Goal: Transaction & Acquisition: Purchase product/service

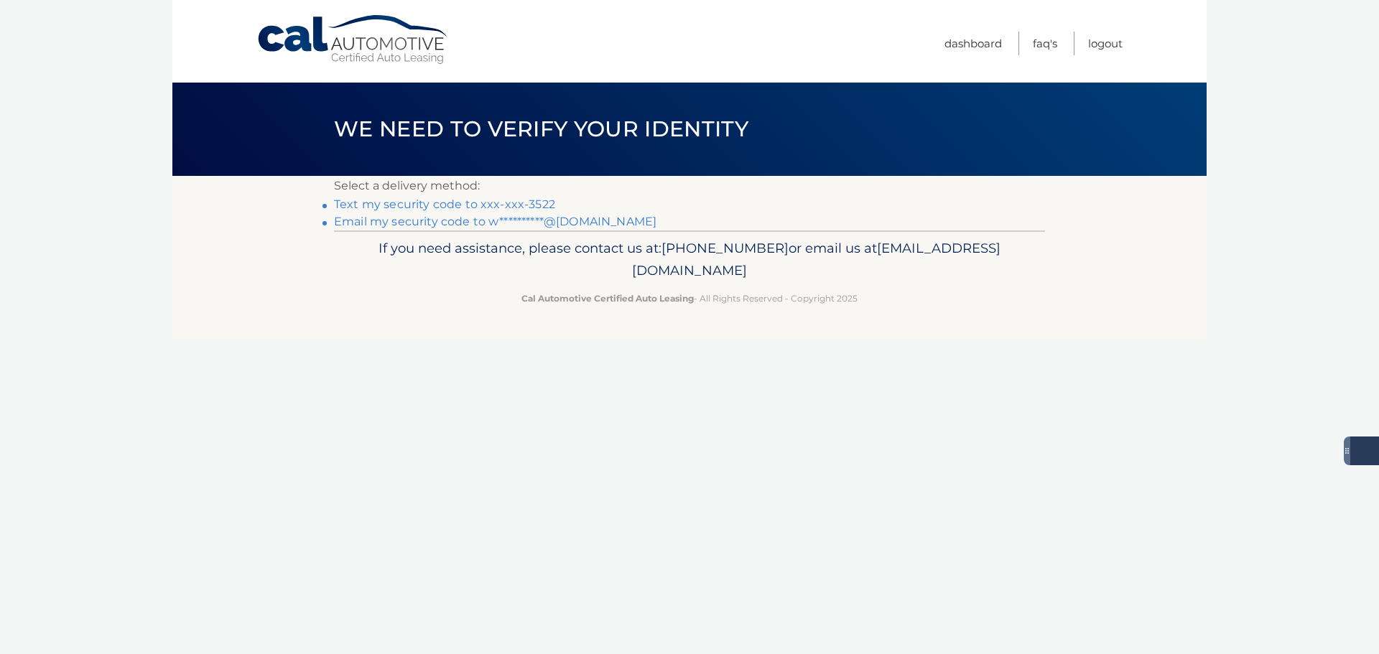
click at [529, 200] on link "Text my security code to xxx-xxx-3522" at bounding box center [444, 204] width 221 height 14
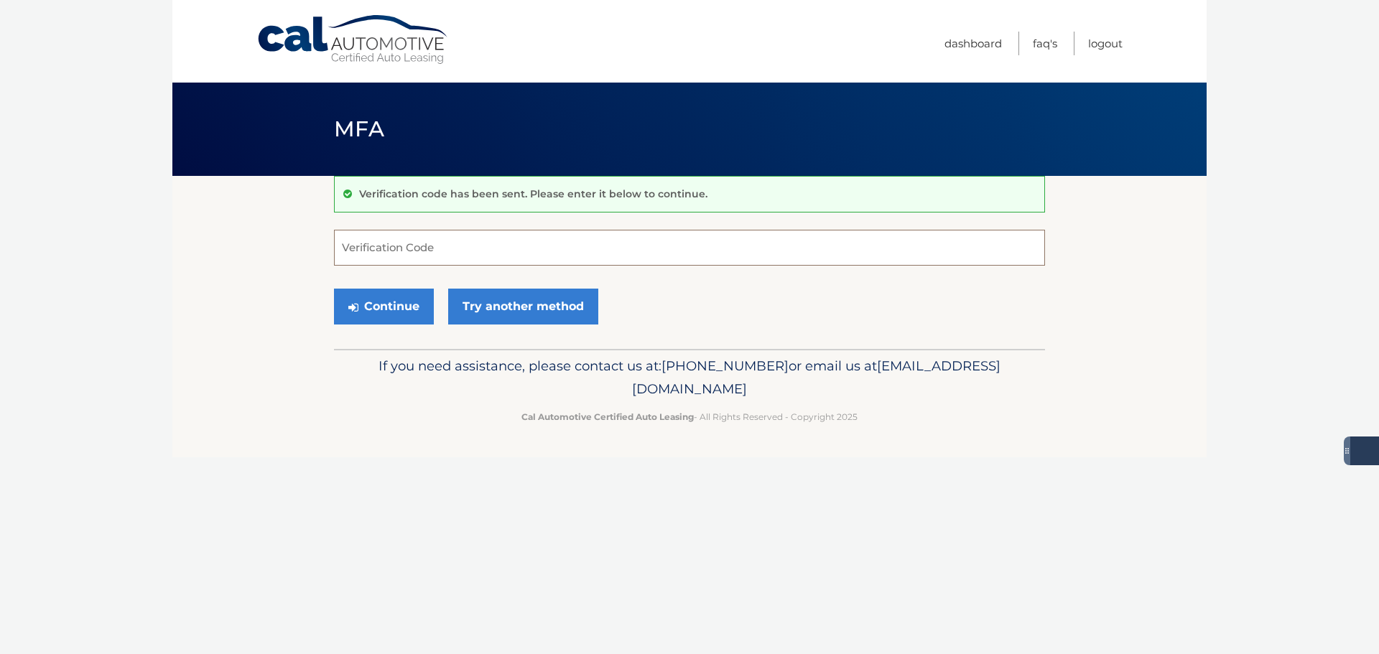
click at [376, 239] on input "Verification Code" at bounding box center [689, 248] width 711 height 36
type input "048424"
click at [391, 306] on button "Continue" at bounding box center [384, 307] width 100 height 36
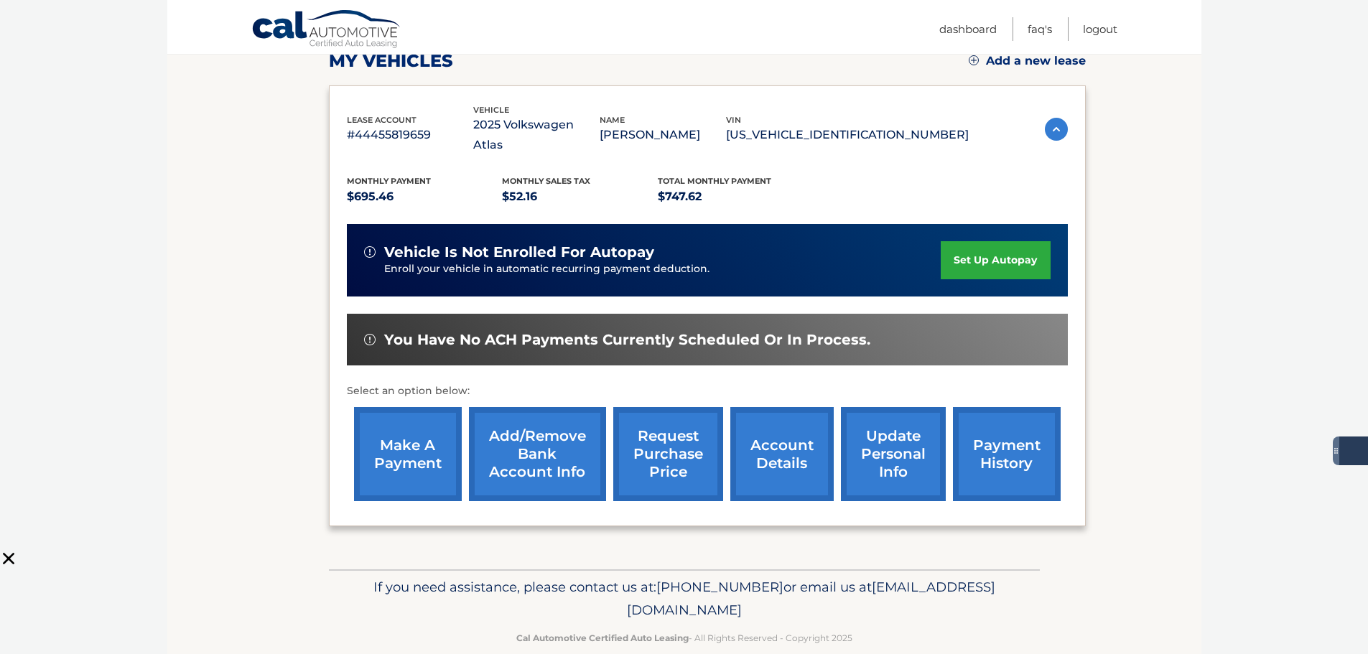
scroll to position [215, 0]
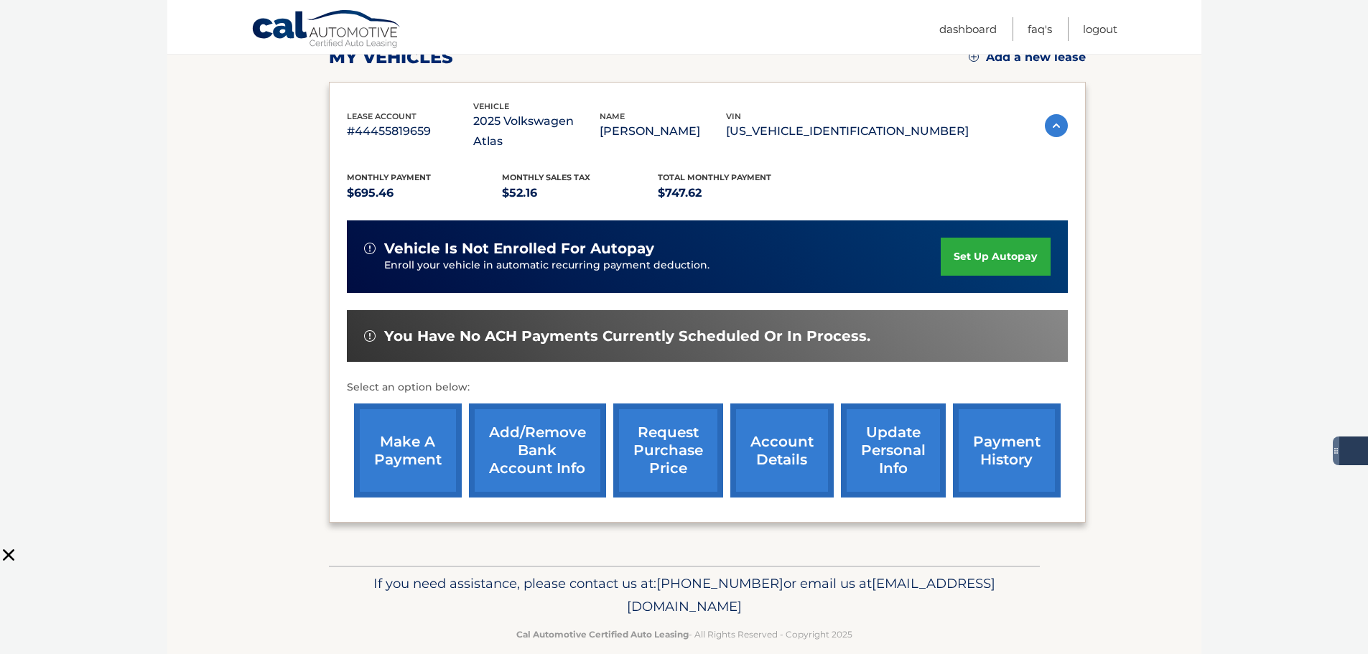
click at [404, 433] on link "make a payment" at bounding box center [408, 451] width 108 height 94
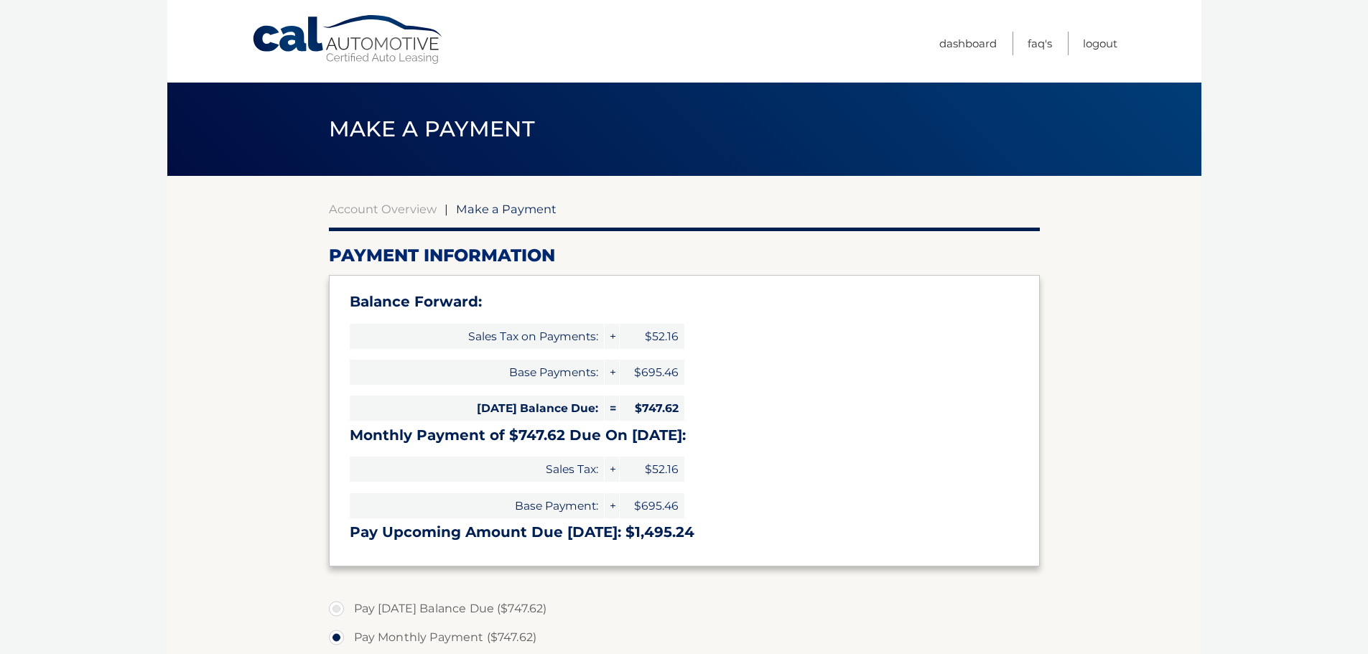
select select "ODViOGZkNjQtYzYxZS00MmYxLTlmMTYtMTI5ZWUwYzZhYjNm"
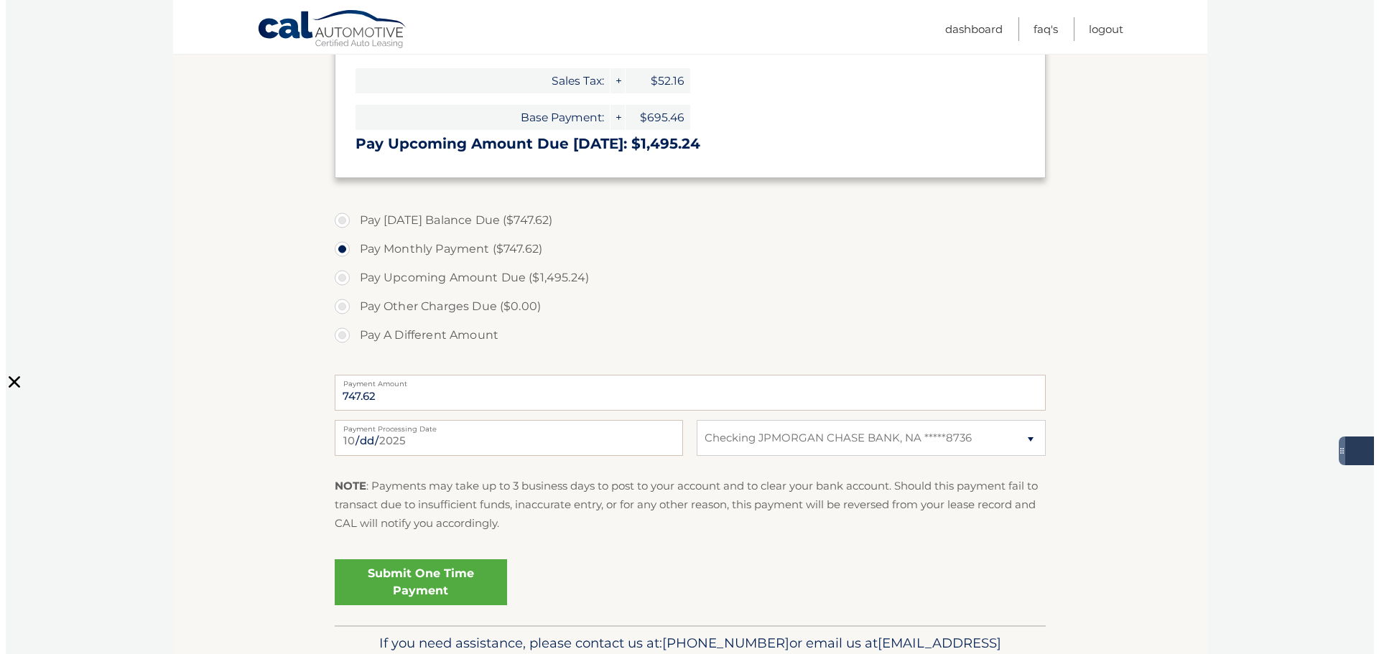
scroll to position [431, 0]
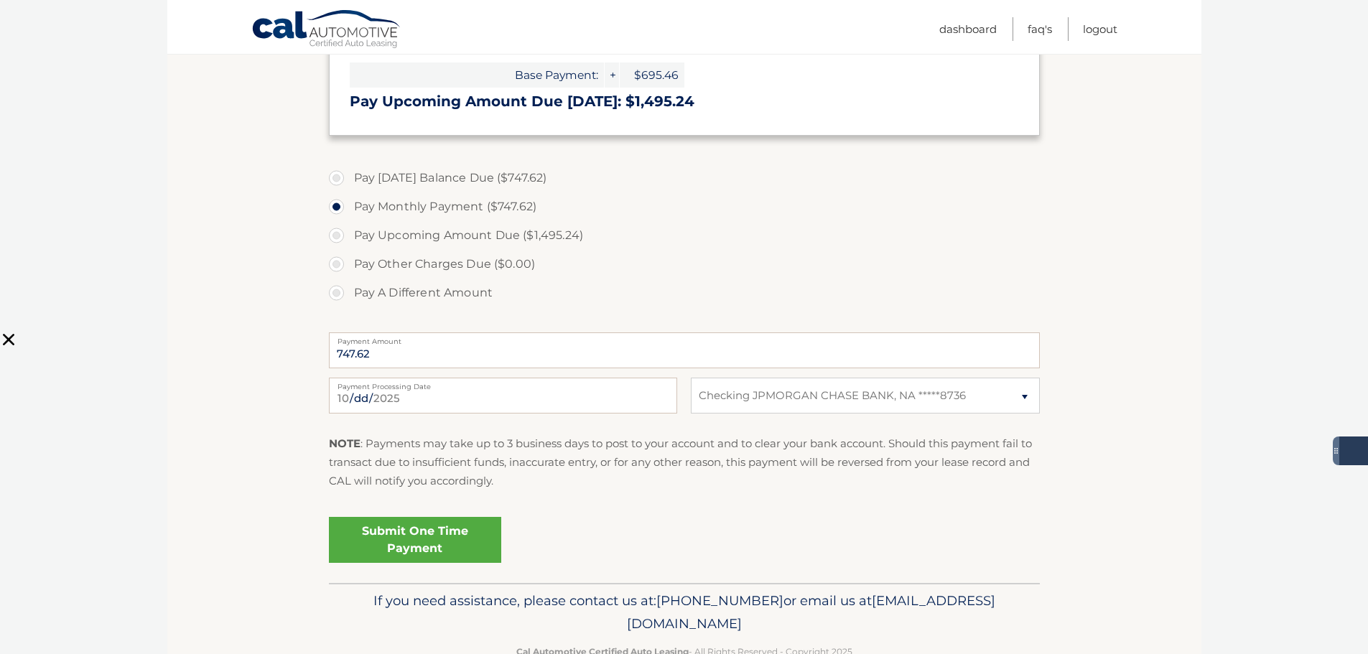
click at [339, 179] on label "Pay Today's Balance Due ($747.62)" at bounding box center [684, 178] width 711 height 29
click at [339, 179] on input "Pay Today's Balance Due ($747.62)" at bounding box center [342, 175] width 14 height 23
radio input "true"
click at [337, 205] on label "Pay Monthly Payment ($747.62)" at bounding box center [684, 206] width 711 height 29
click at [337, 205] on input "Pay Monthly Payment ($747.62)" at bounding box center [342, 203] width 14 height 23
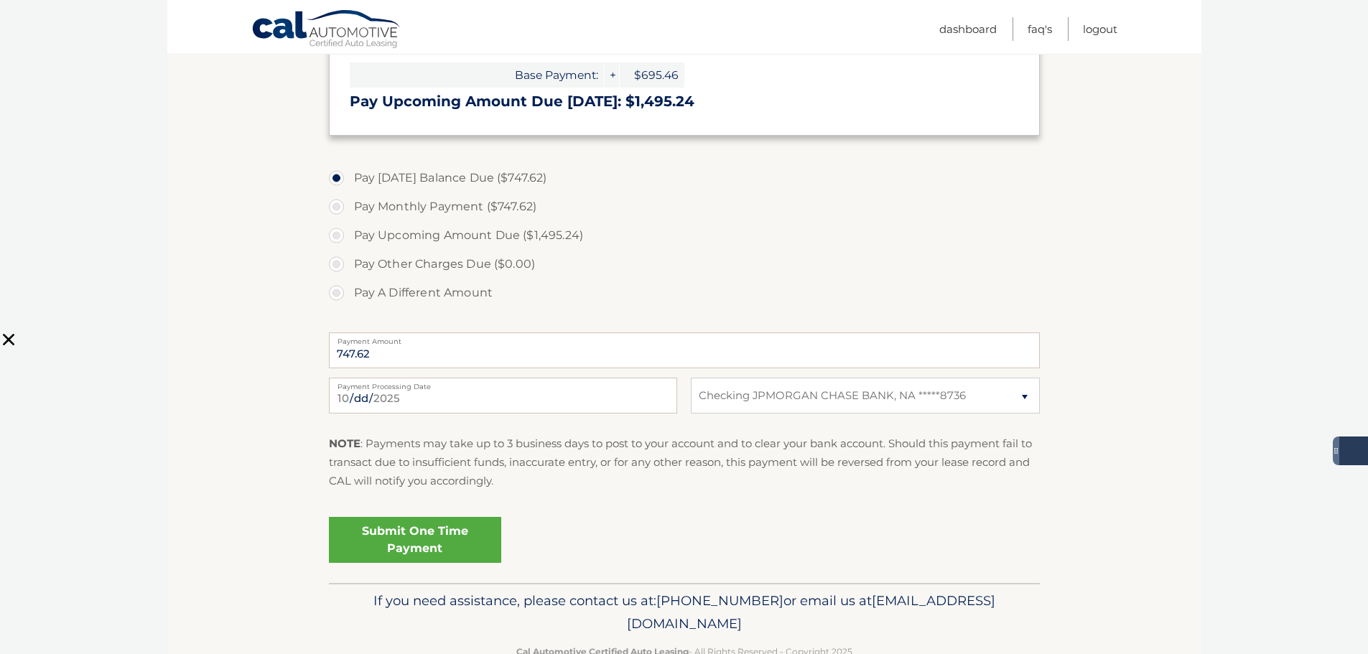
radio input "true"
click at [417, 536] on link "Submit One Time Payment" at bounding box center [415, 540] width 172 height 46
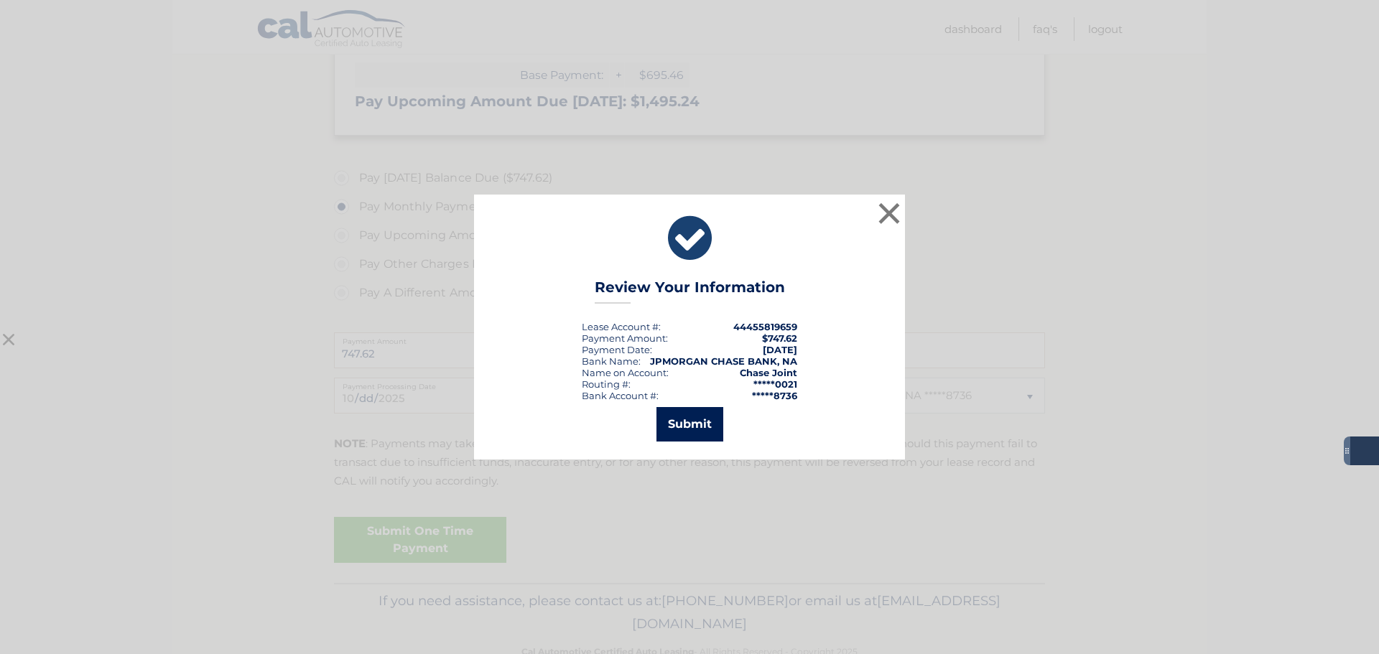
click at [679, 426] on button "Submit" at bounding box center [689, 424] width 67 height 34
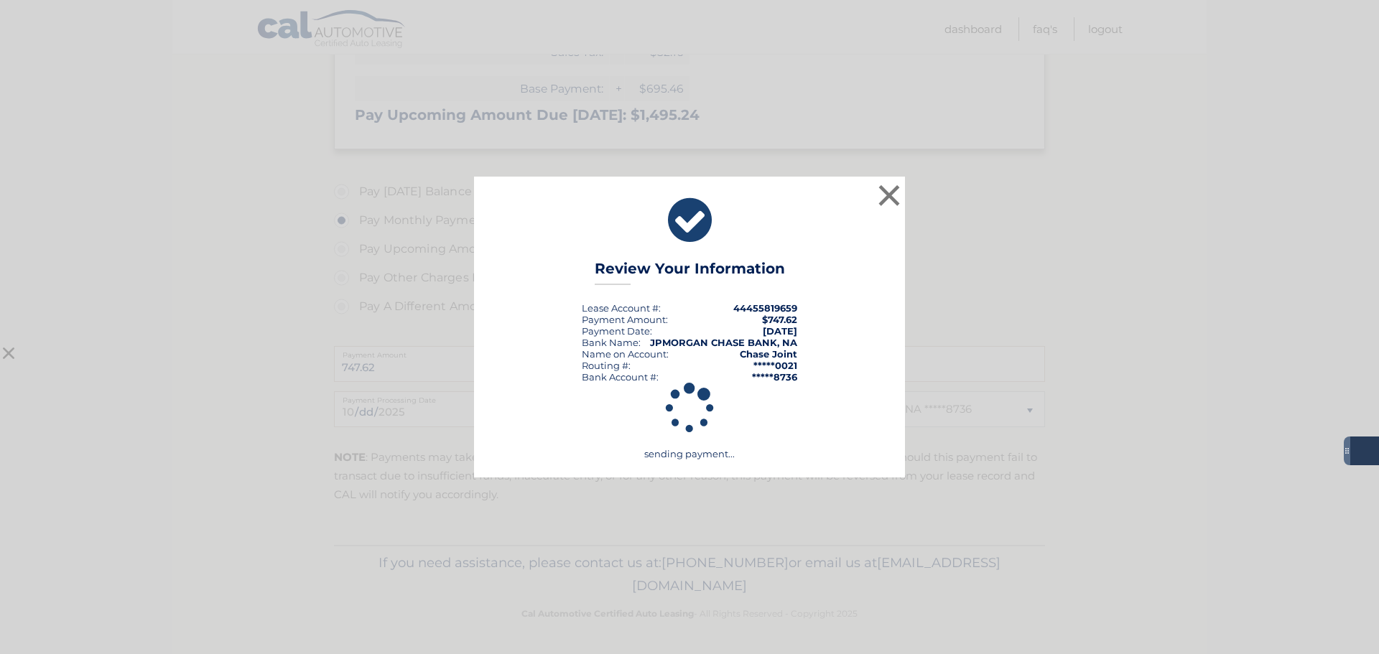
scroll to position [417, 0]
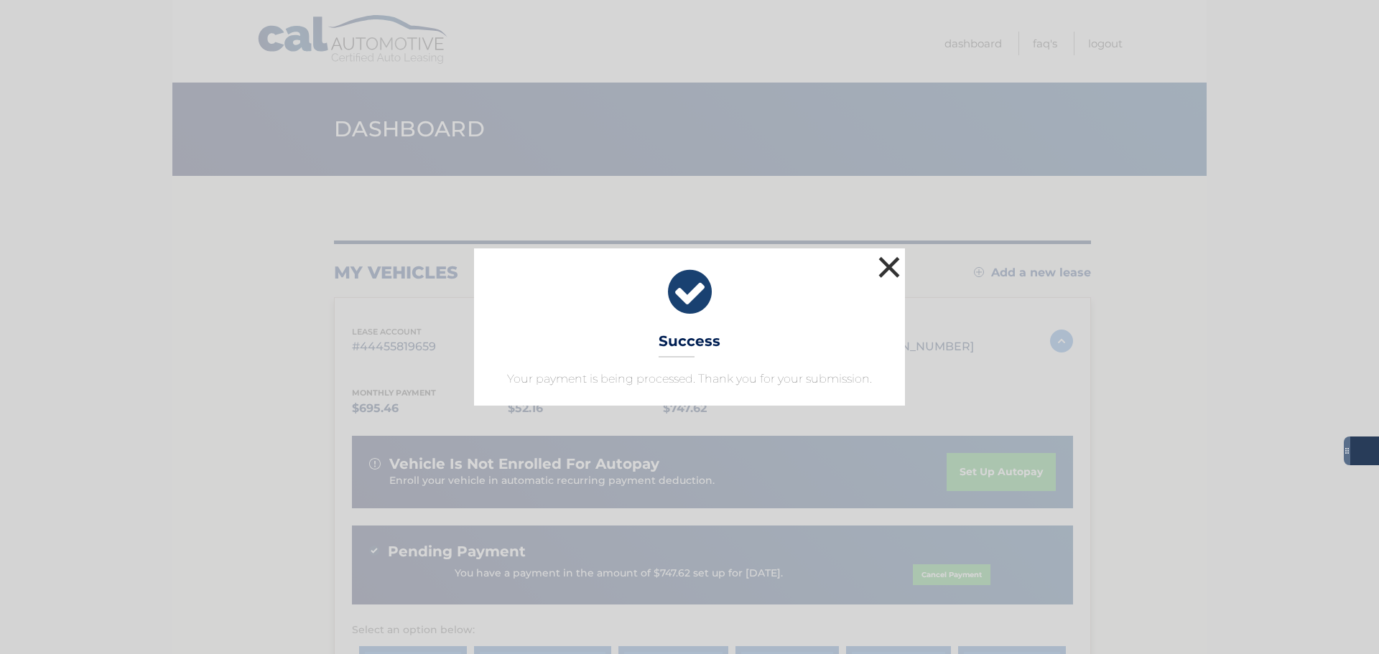
click at [889, 265] on button "×" at bounding box center [889, 267] width 29 height 29
